Goal: Information Seeking & Learning: Learn about a topic

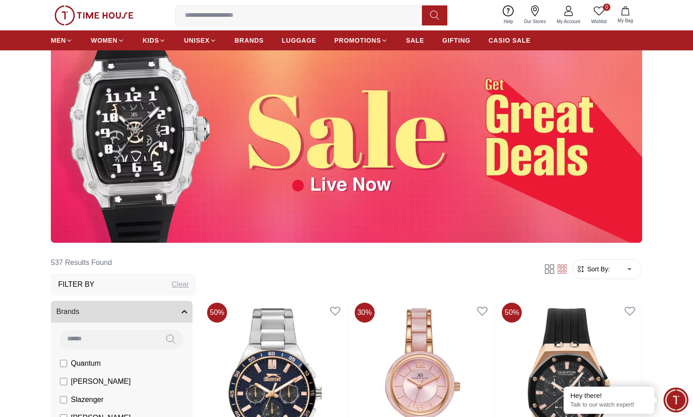
scroll to position [60, 0]
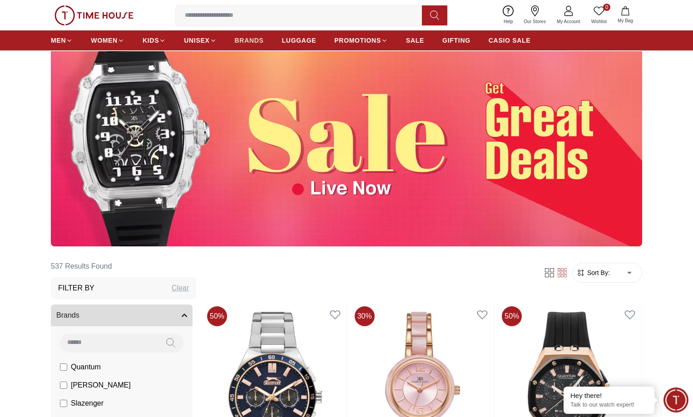
click at [257, 41] on span "BRANDS" at bounding box center [249, 40] width 29 height 9
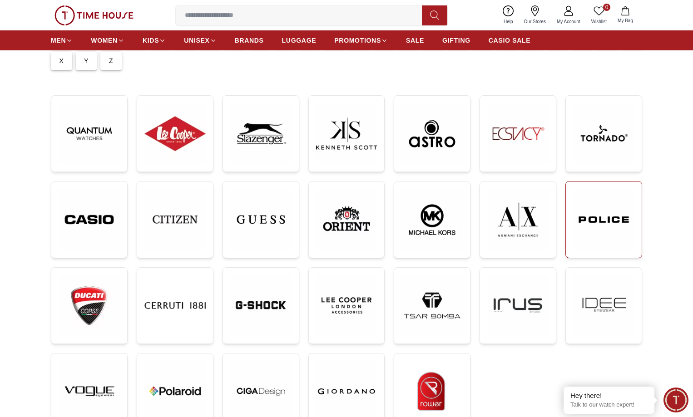
scroll to position [121, 0]
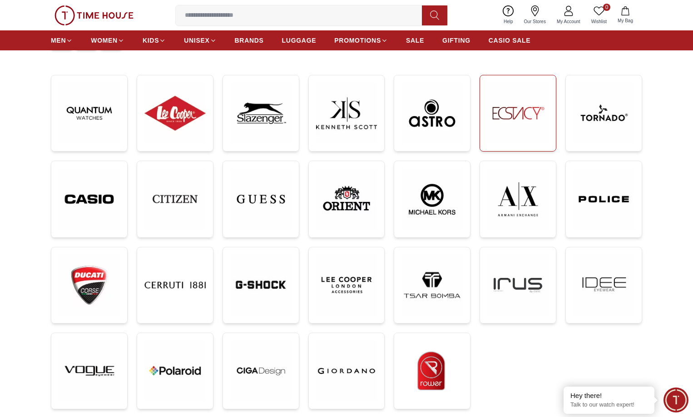
click at [522, 115] on img at bounding box center [517, 113] width 61 height 61
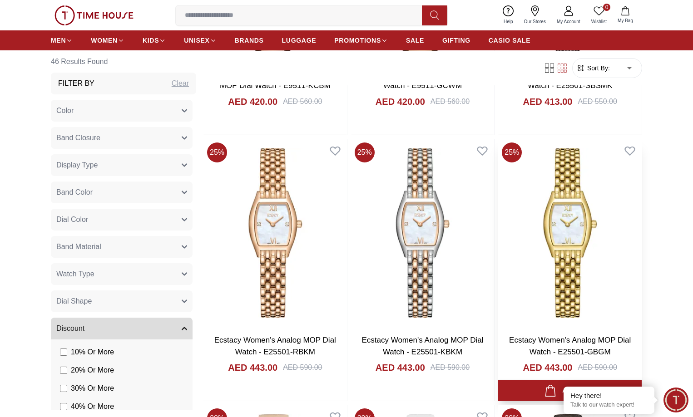
scroll to position [606, 0]
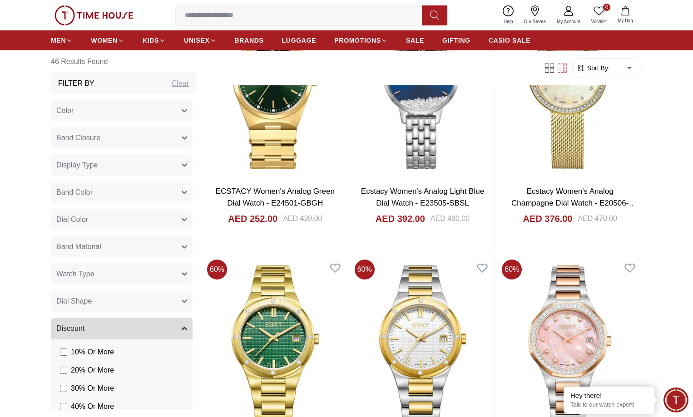
scroll to position [1817, 0]
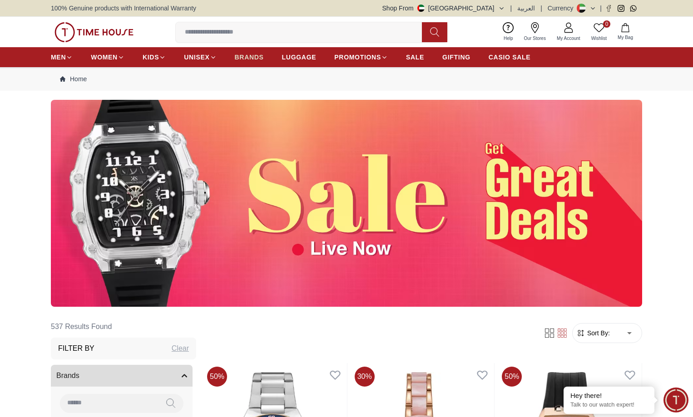
click at [244, 57] on span "BRANDS" at bounding box center [249, 57] width 29 height 9
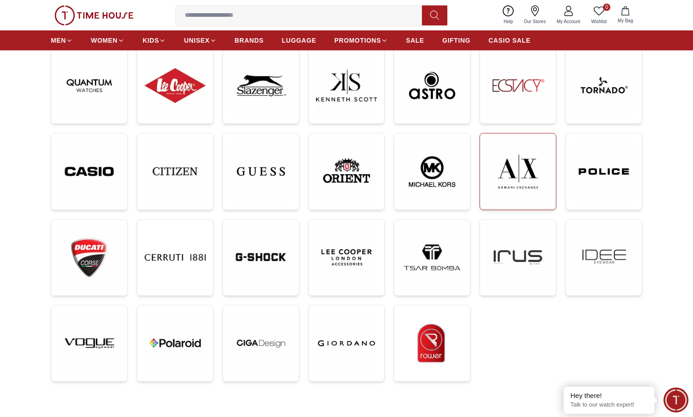
scroll to position [121, 0]
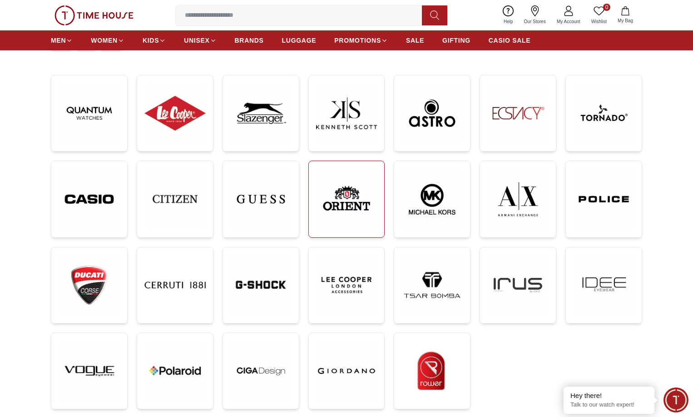
click at [343, 201] on img at bounding box center [346, 200] width 61 height 62
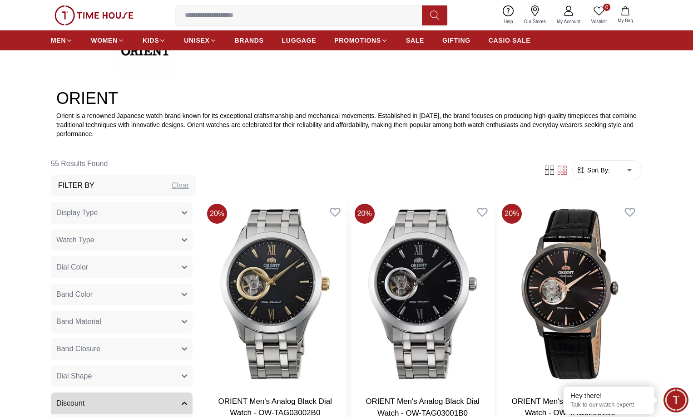
scroll to position [242, 0]
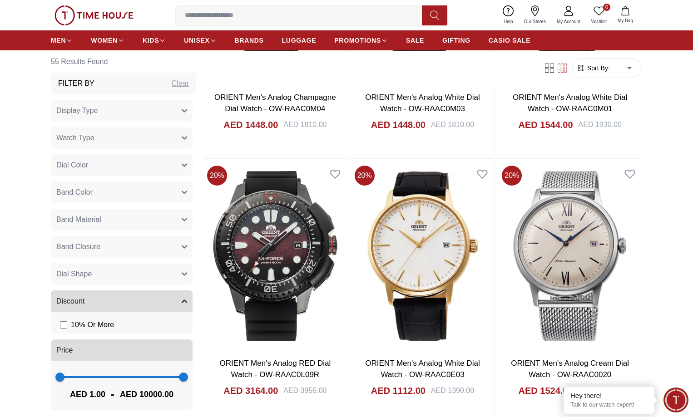
scroll to position [2847, 0]
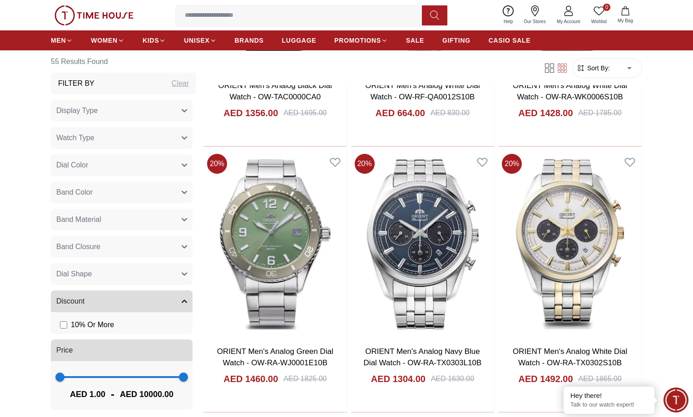
scroll to position [969, 0]
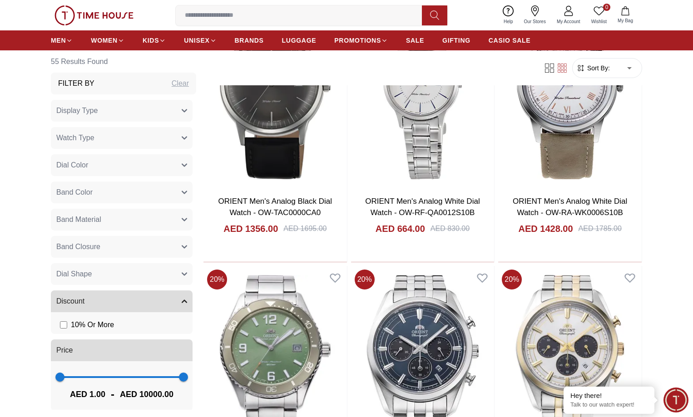
scroll to position [1211, 0]
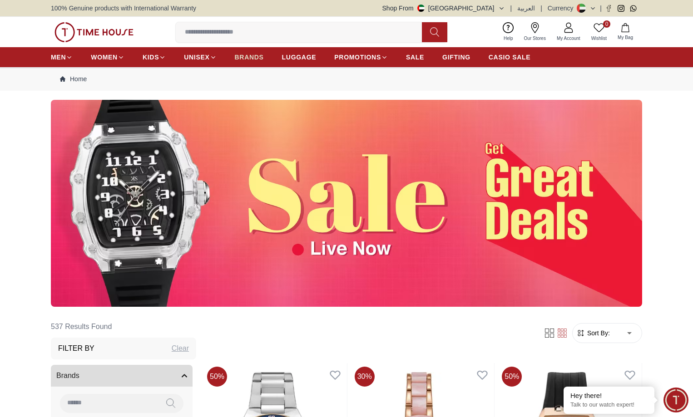
click at [251, 56] on span "BRANDS" at bounding box center [249, 57] width 29 height 9
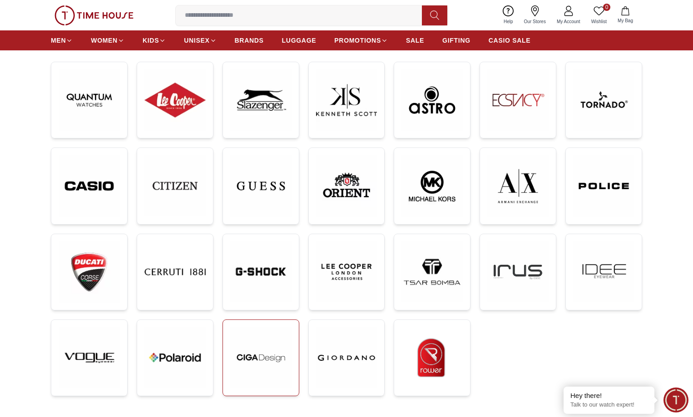
scroll to position [121, 0]
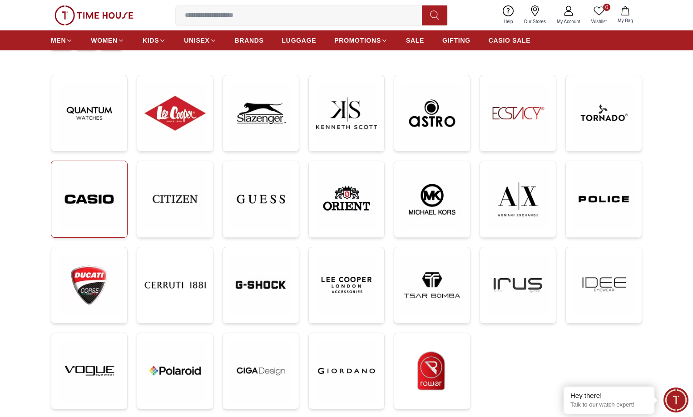
click at [90, 219] on img at bounding box center [89, 200] width 61 height 62
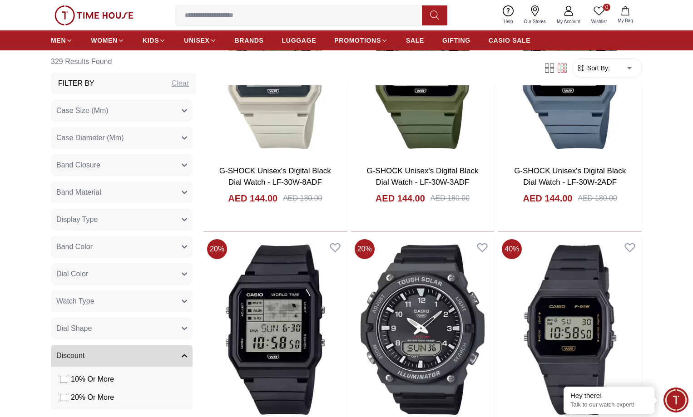
scroll to position [545, 0]
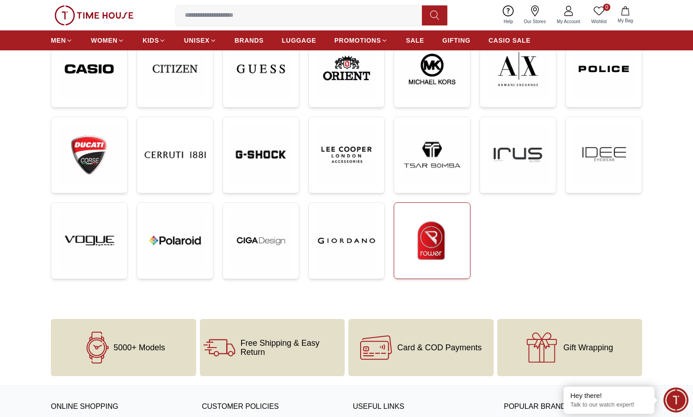
scroll to position [243, 0]
